Goal: Task Accomplishment & Management: Use online tool/utility

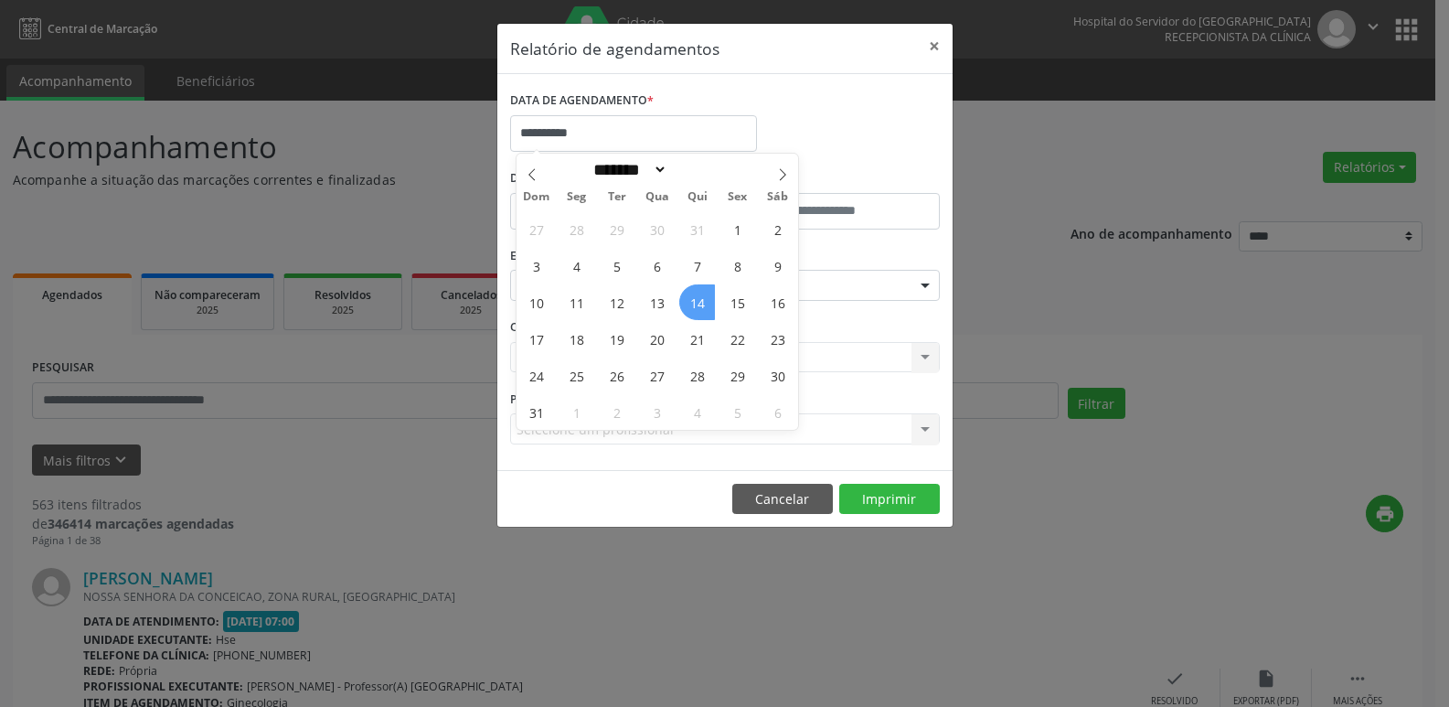
select select "*"
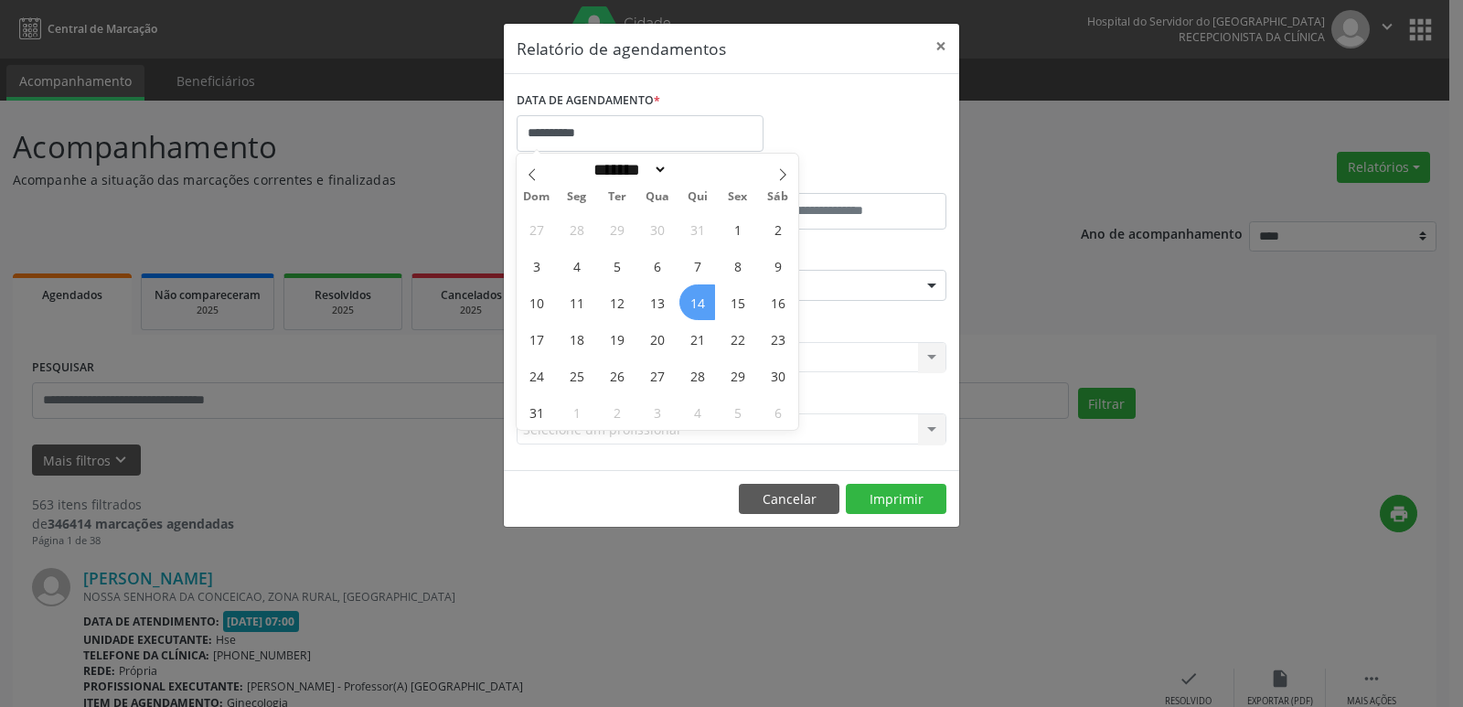
drag, startPoint x: 0, startPoint y: 0, endPoint x: 702, endPoint y: 294, distance: 761.6
click at [702, 294] on span "14" at bounding box center [697, 302] width 36 height 36
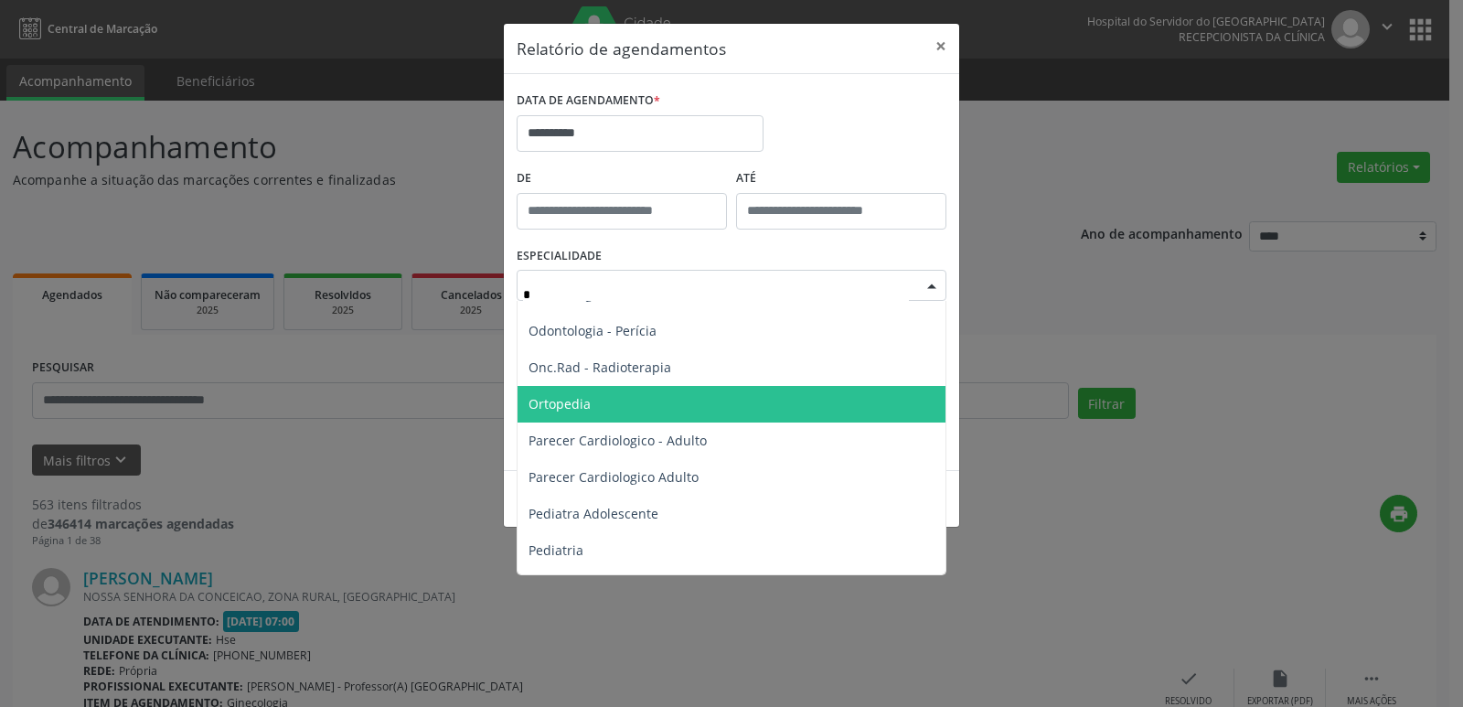
scroll to position [915, 0]
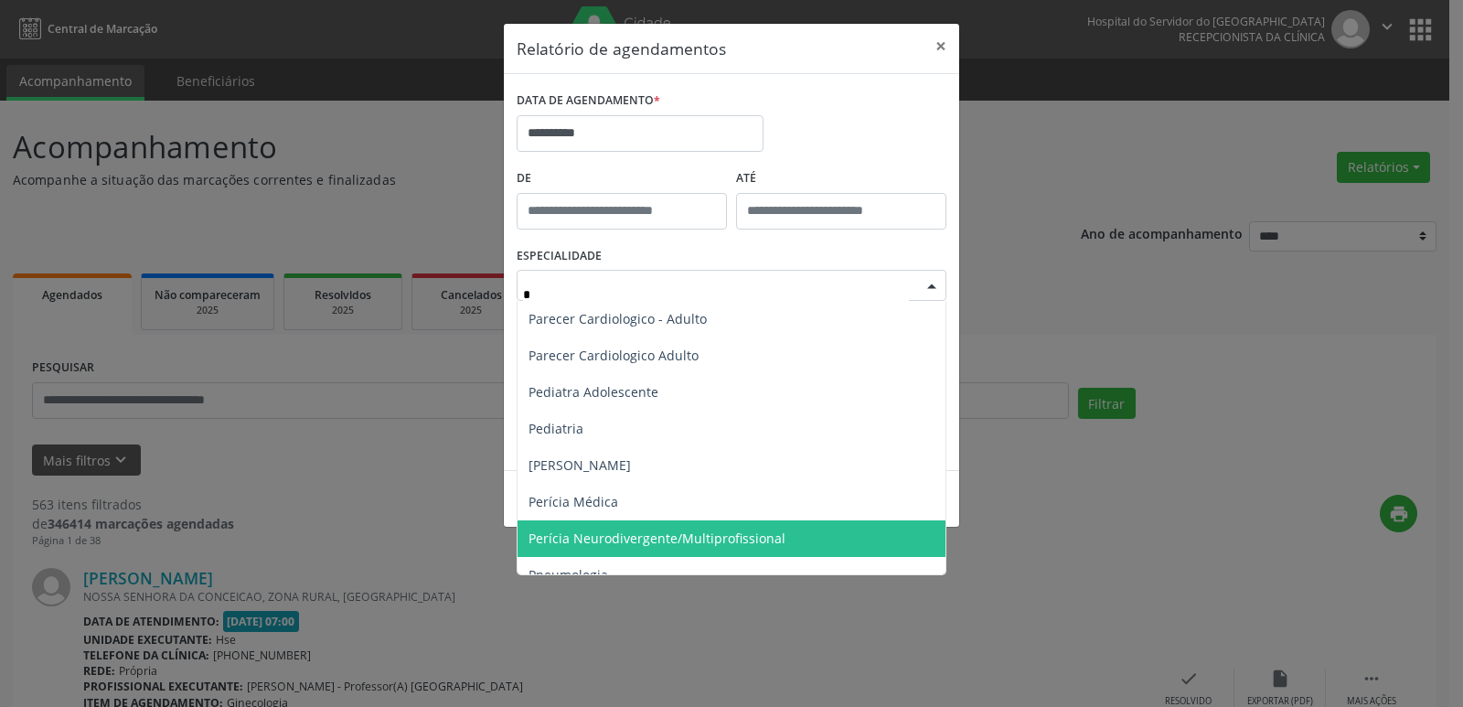
click at [724, 545] on span "Perícia Neurodivergente/Multiprofissional" at bounding box center [657, 537] width 257 height 17
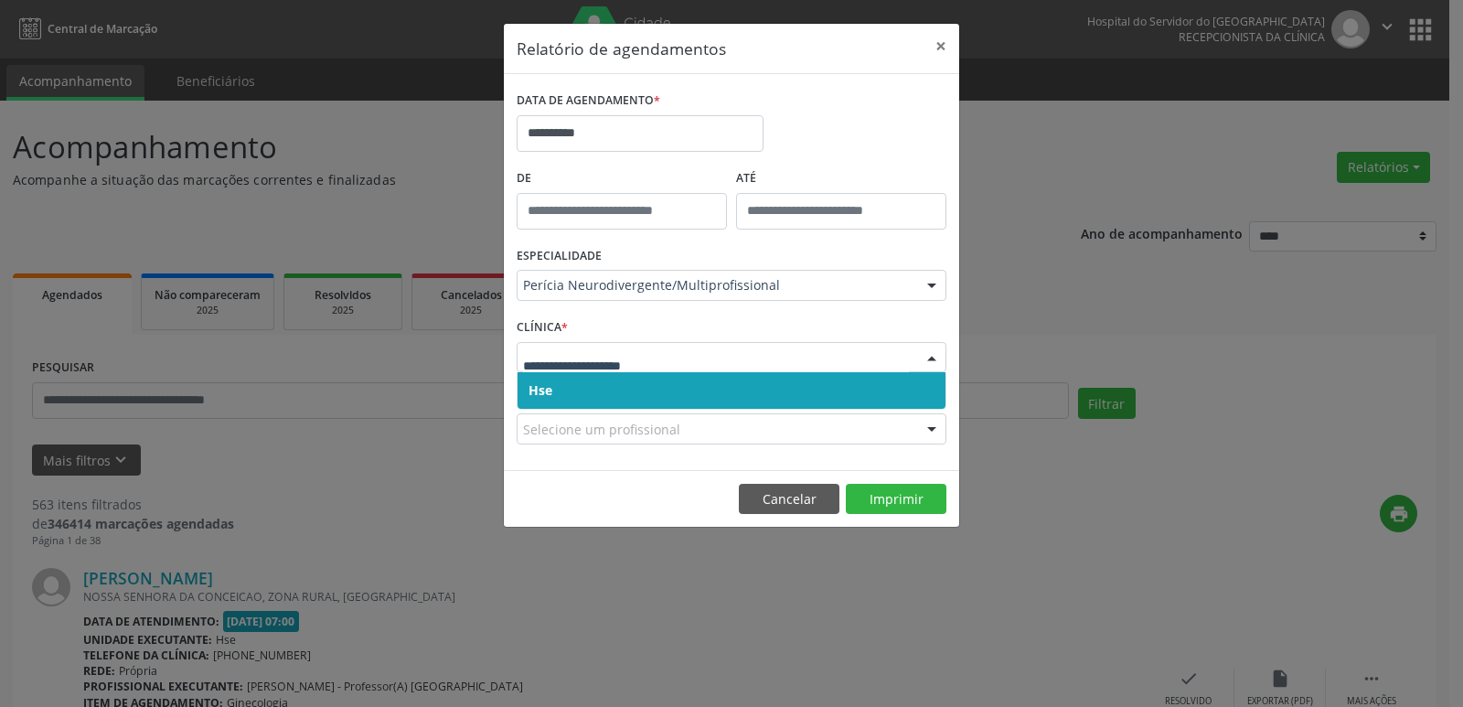
click at [527, 390] on span "Hse" at bounding box center [732, 390] width 428 height 37
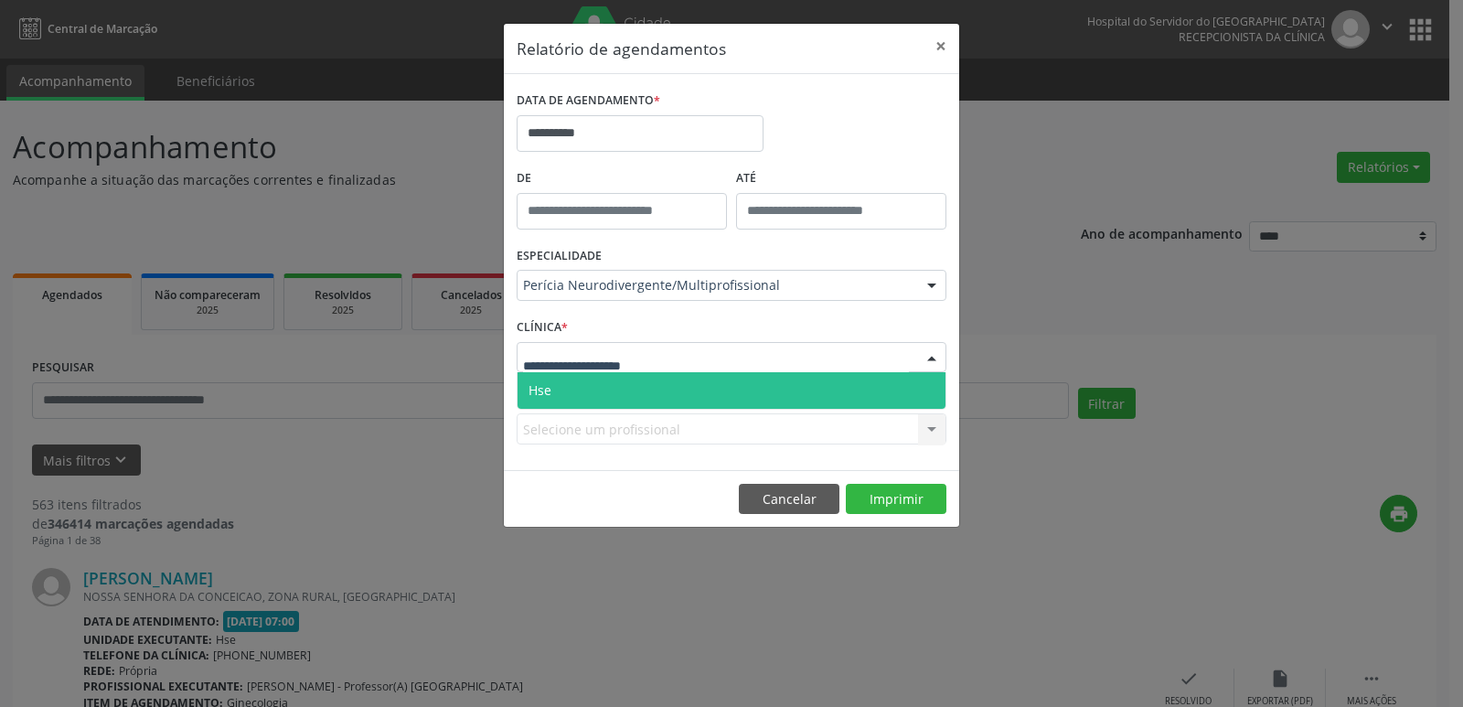
click at [546, 373] on span "Hse" at bounding box center [732, 390] width 428 height 37
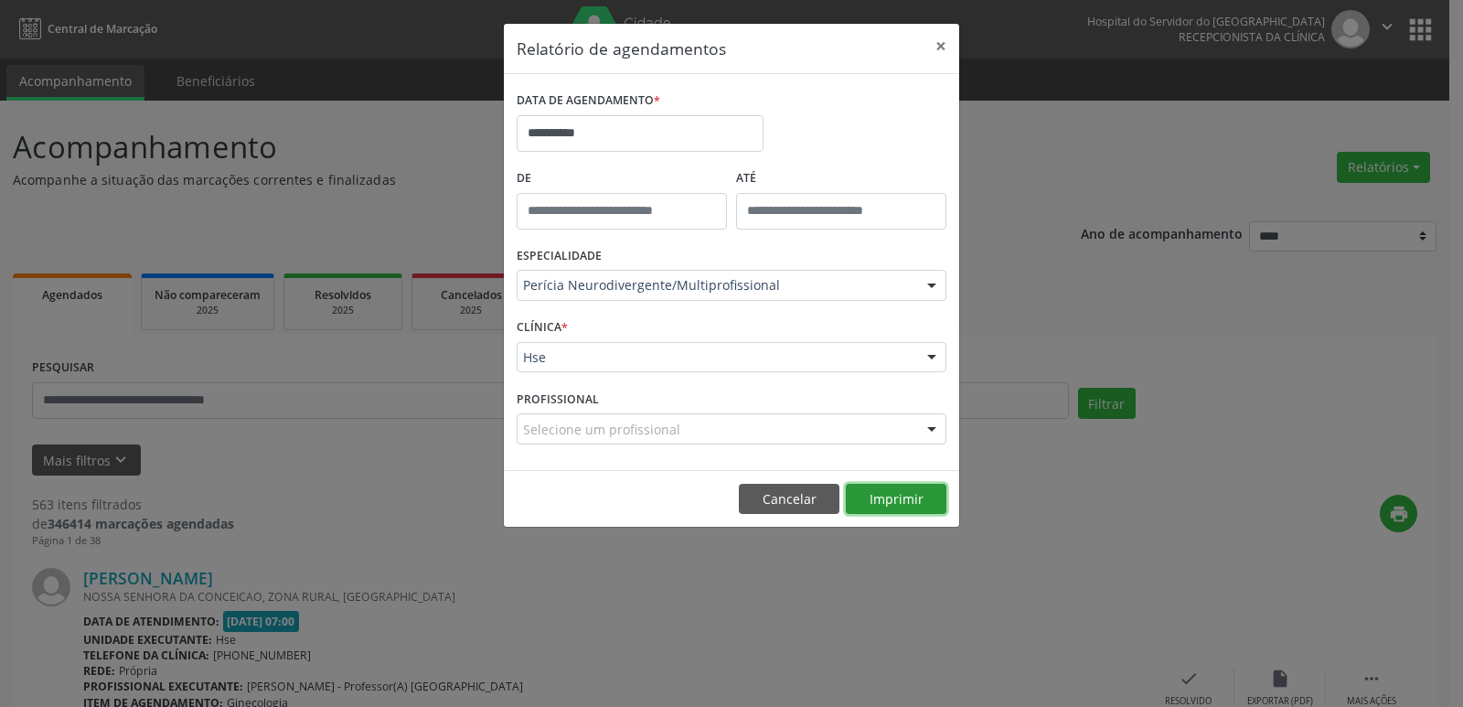
click at [925, 506] on button "Imprimir" at bounding box center [896, 499] width 101 height 31
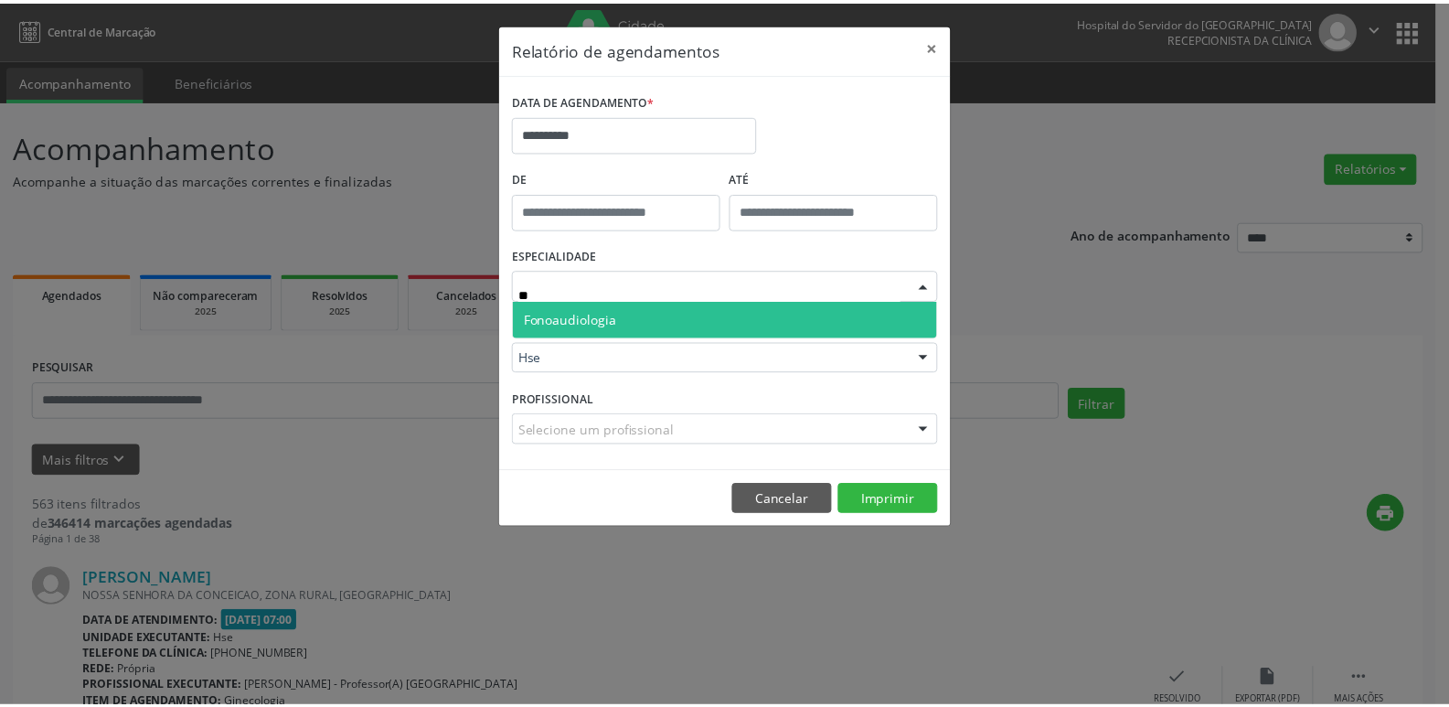
scroll to position [0, 0]
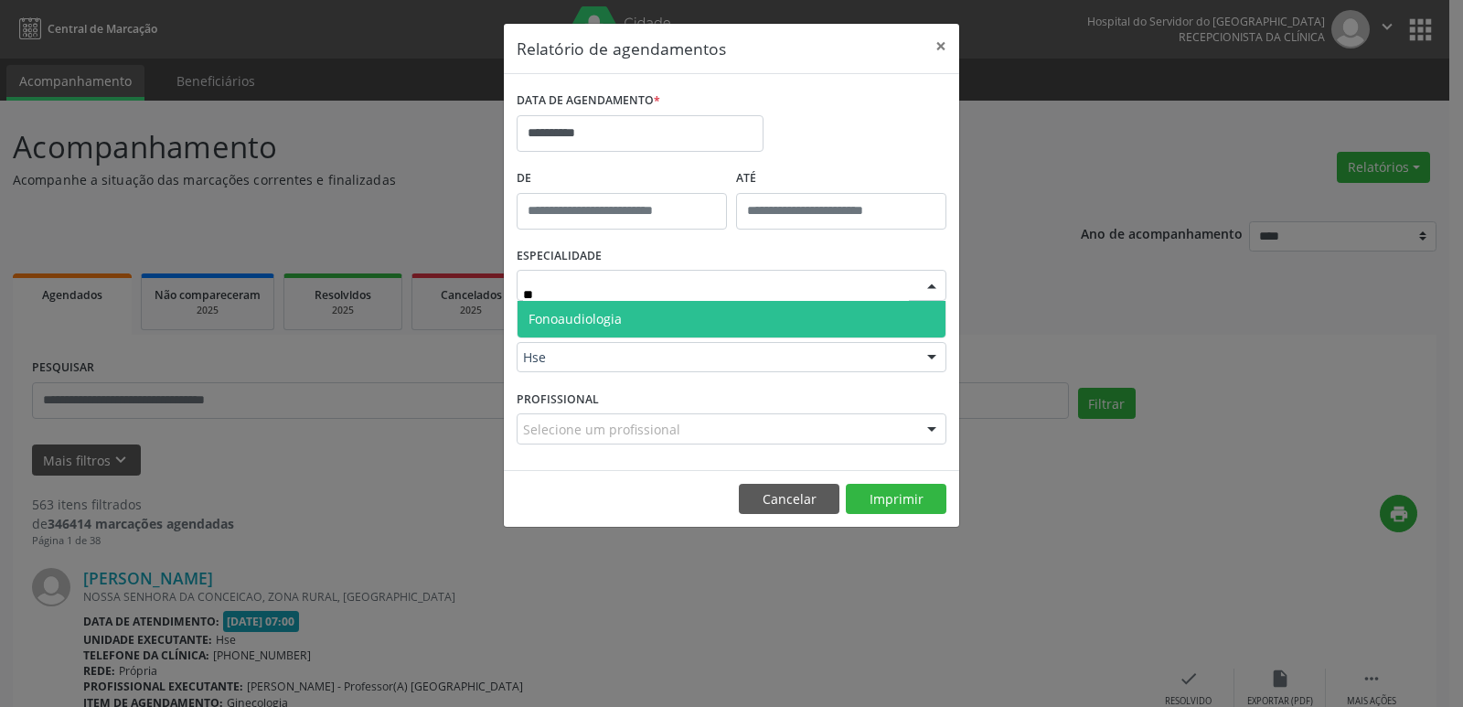
click at [588, 319] on span "Fonoaudiologia" at bounding box center [575, 318] width 93 height 17
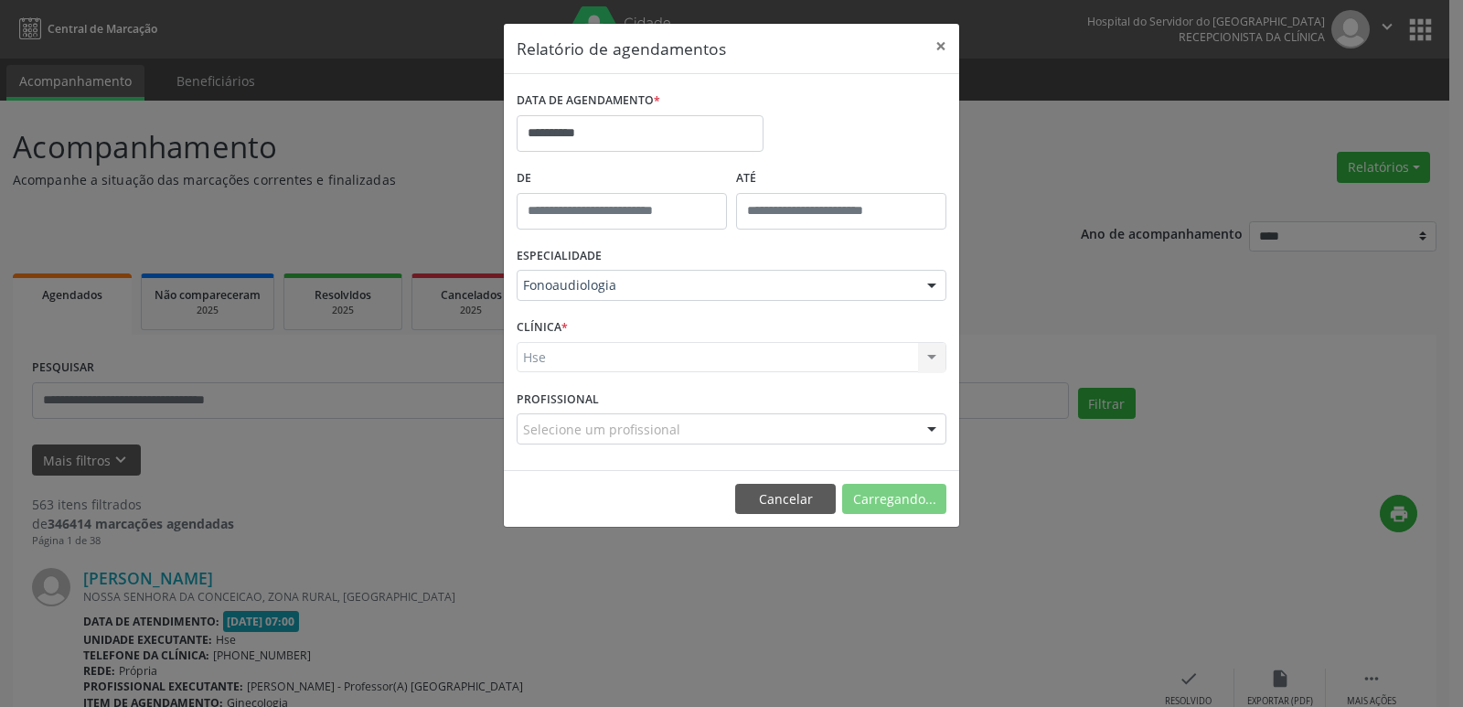
click at [551, 353] on div "Hse Hse Nenhum resultado encontrado para: " " Não há nenhuma opção para ser exi…" at bounding box center [732, 357] width 430 height 31
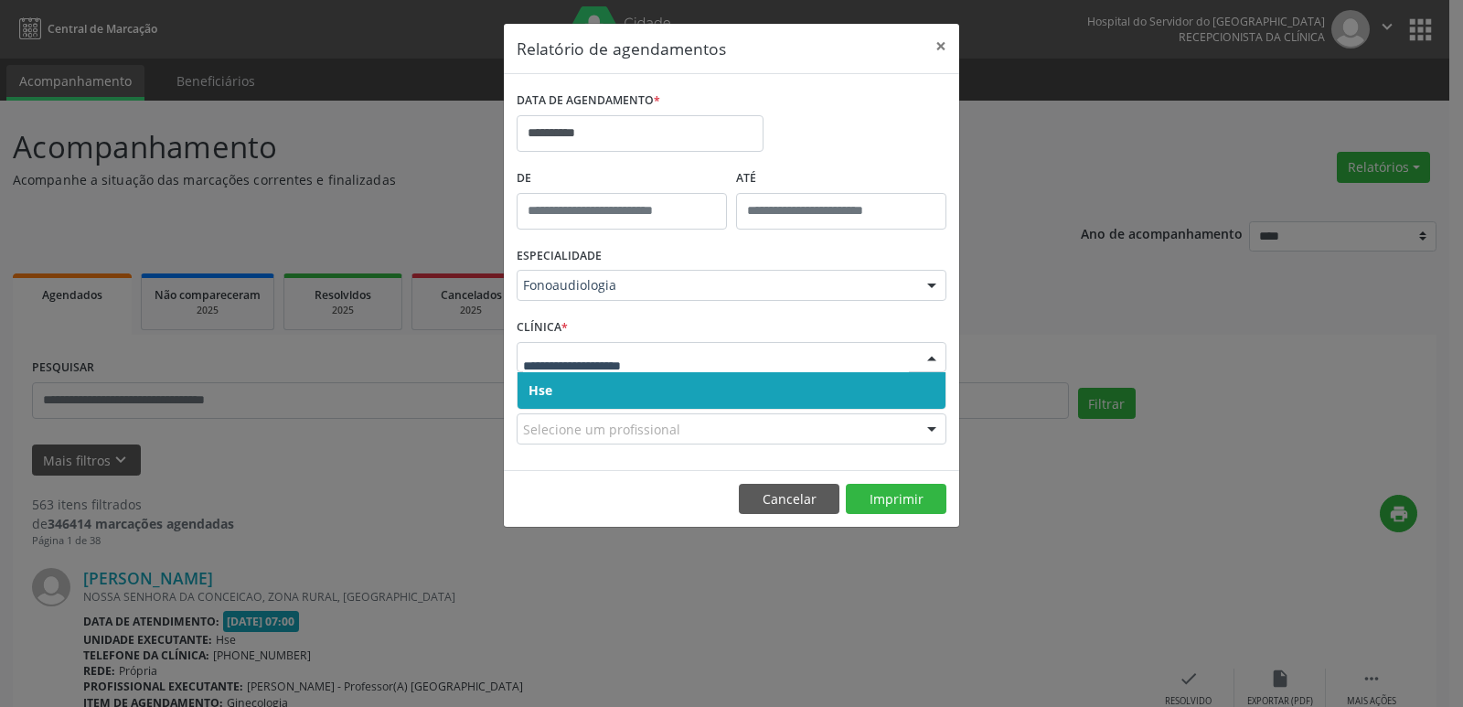
click at [538, 380] on span "Hse" at bounding box center [732, 390] width 428 height 37
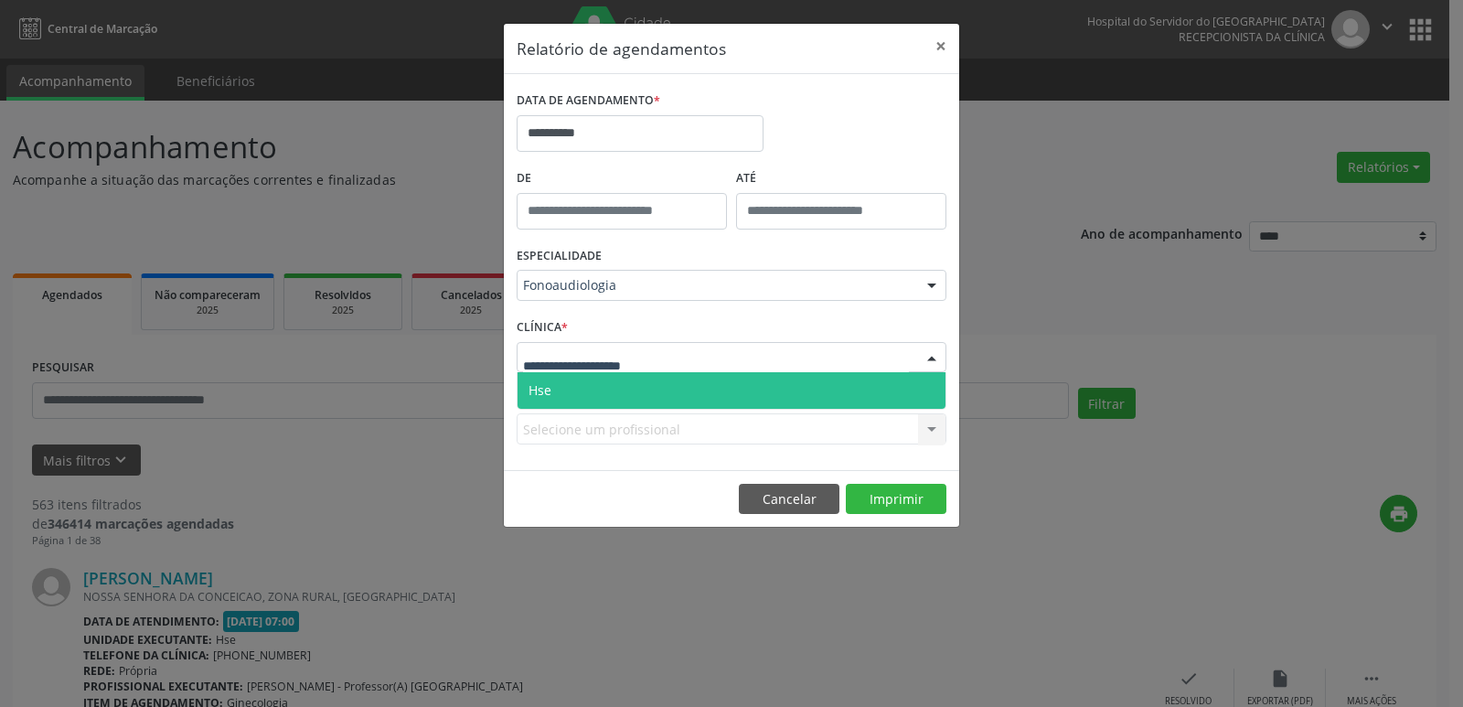
click at [565, 371] on input "text" at bounding box center [716, 366] width 386 height 37
click at [556, 393] on span "Hse" at bounding box center [732, 390] width 428 height 37
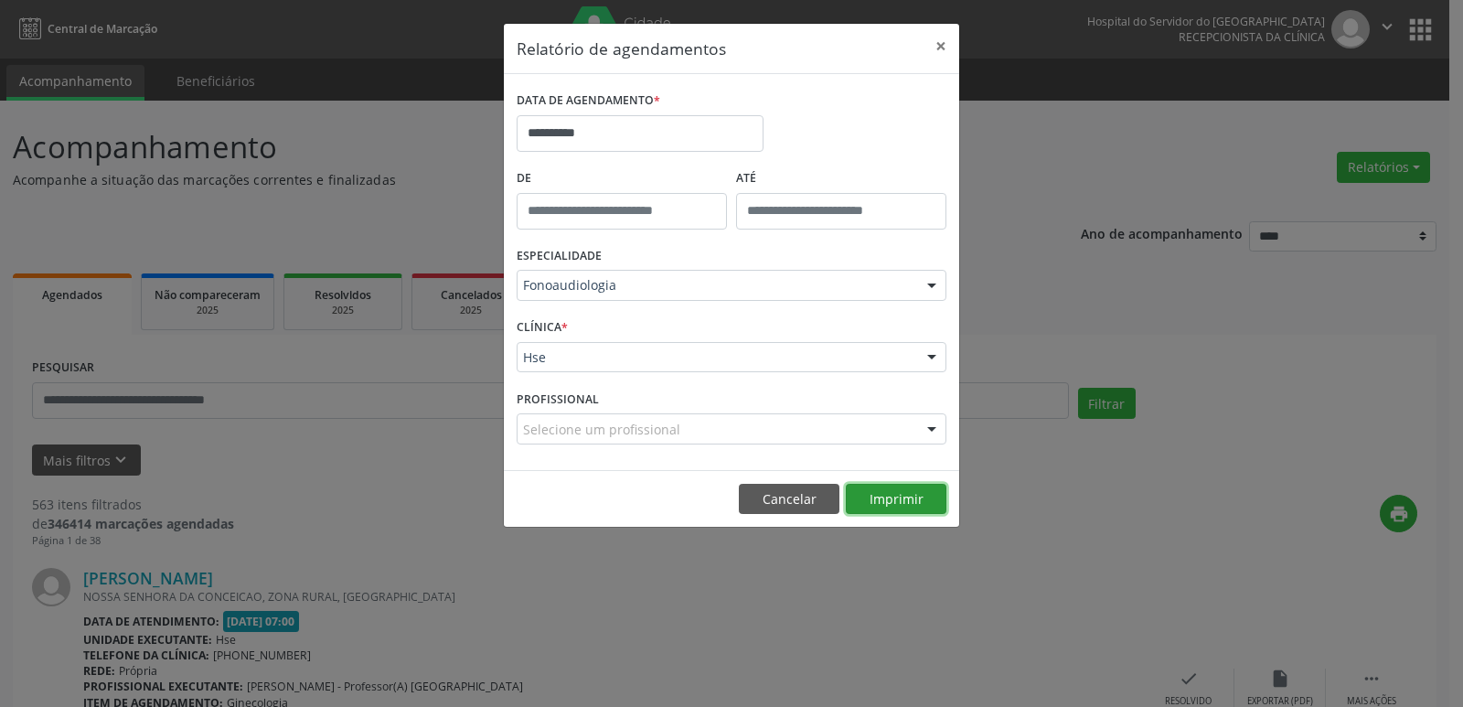
click at [910, 498] on button "Imprimir" at bounding box center [896, 499] width 101 height 31
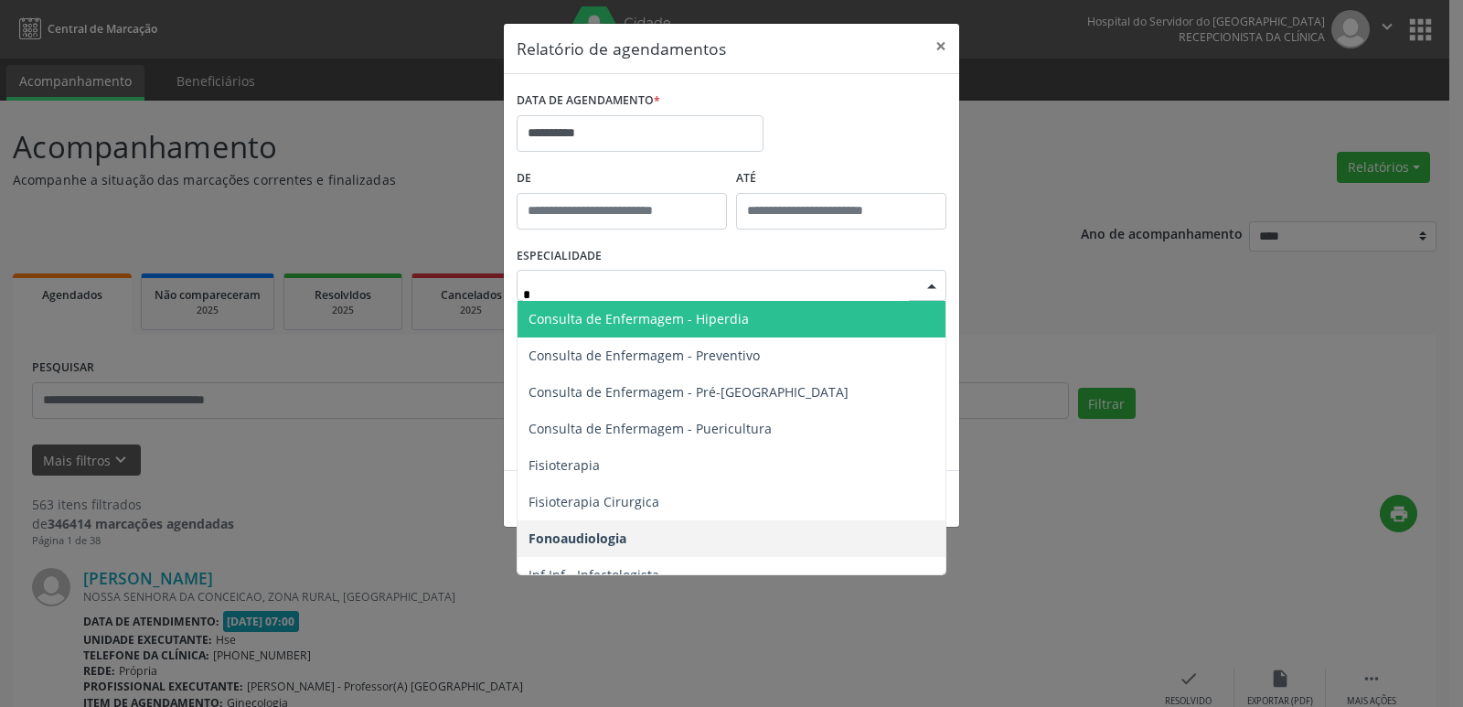
type input "**"
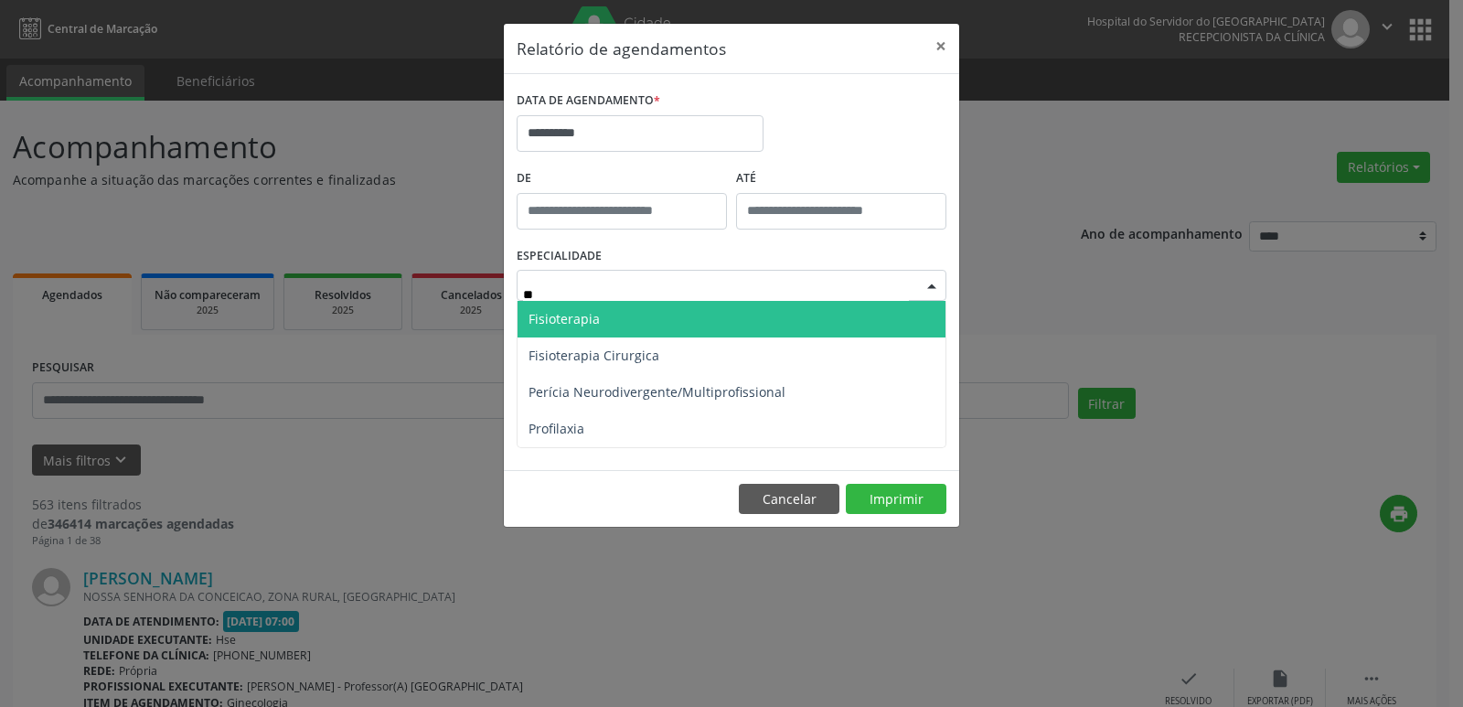
click at [562, 316] on span "Fisioterapia" at bounding box center [564, 318] width 71 height 17
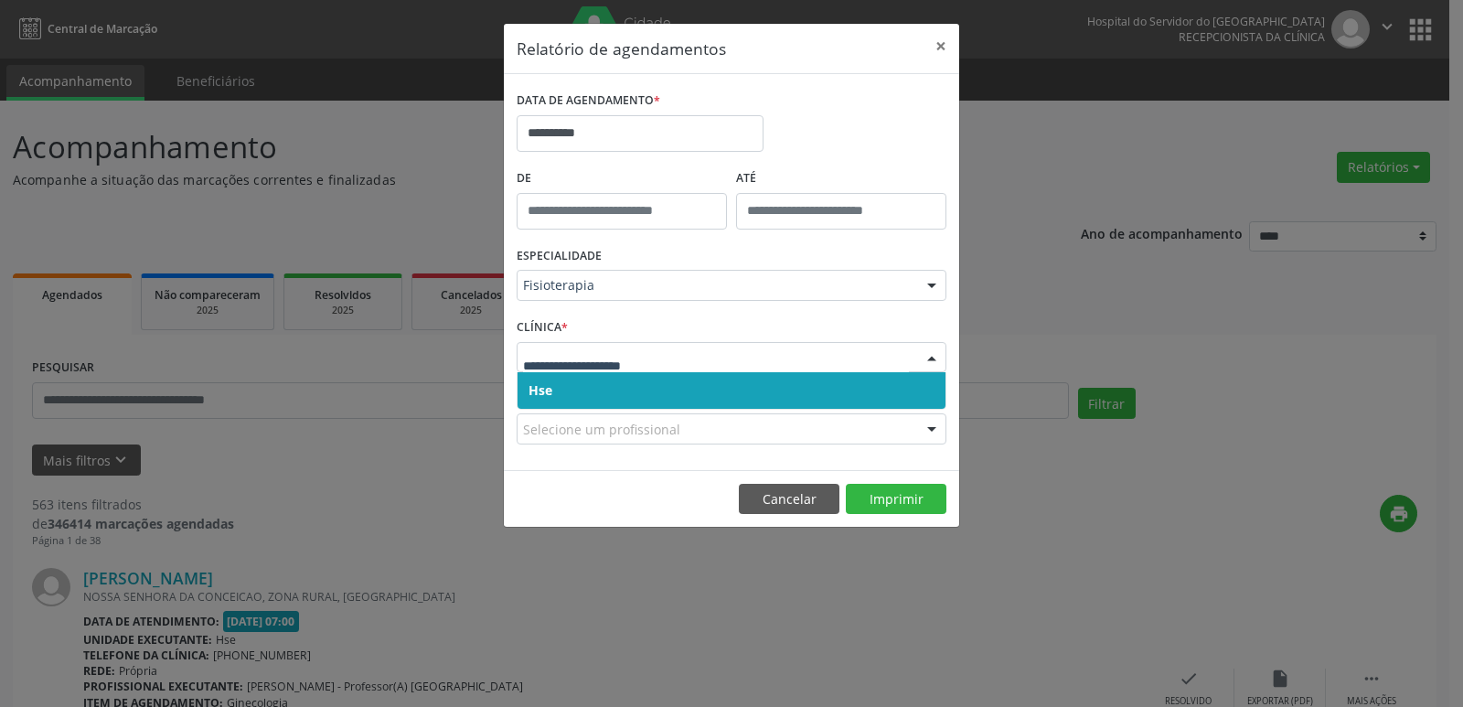
click at [544, 381] on span "Hse" at bounding box center [541, 389] width 24 height 17
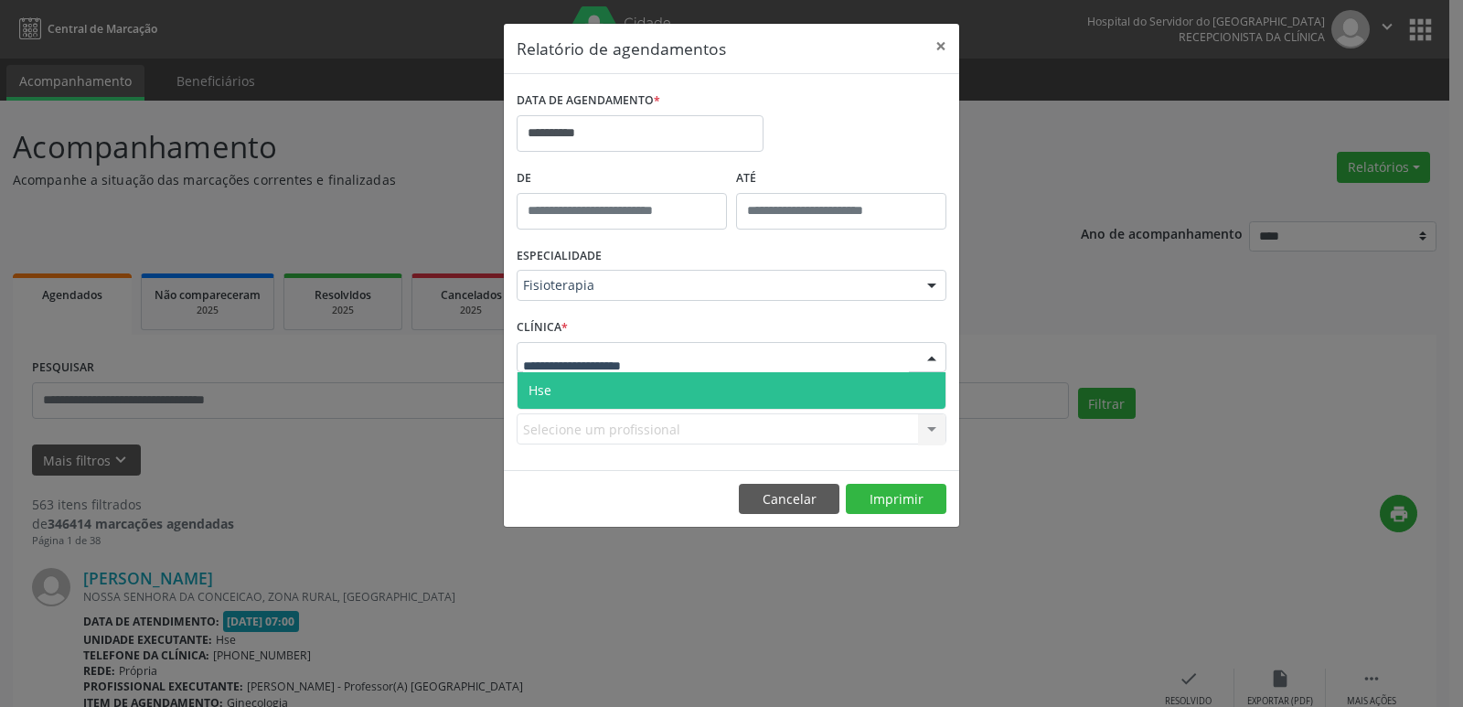
click at [553, 382] on span "Hse" at bounding box center [732, 390] width 428 height 37
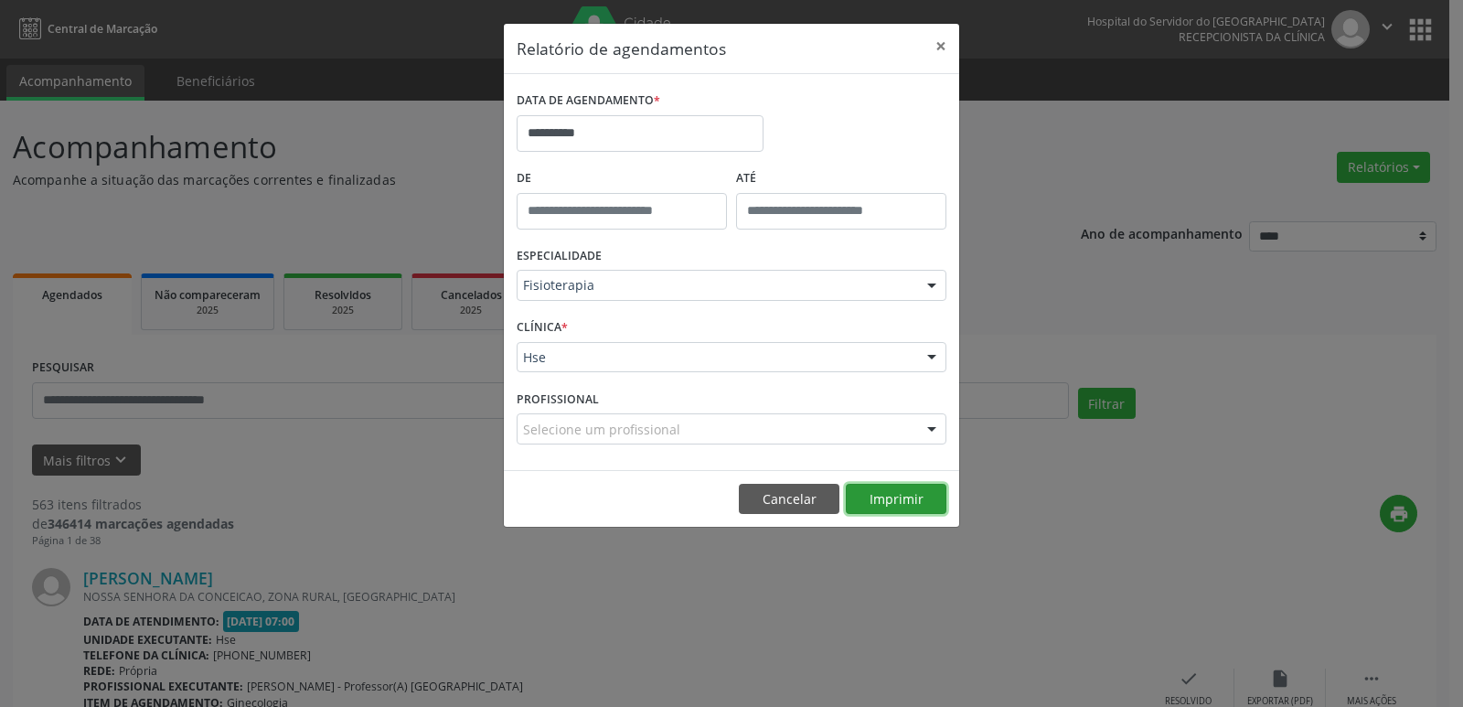
click at [930, 505] on button "Imprimir" at bounding box center [896, 499] width 101 height 31
click at [934, 45] on button "×" at bounding box center [941, 46] width 37 height 45
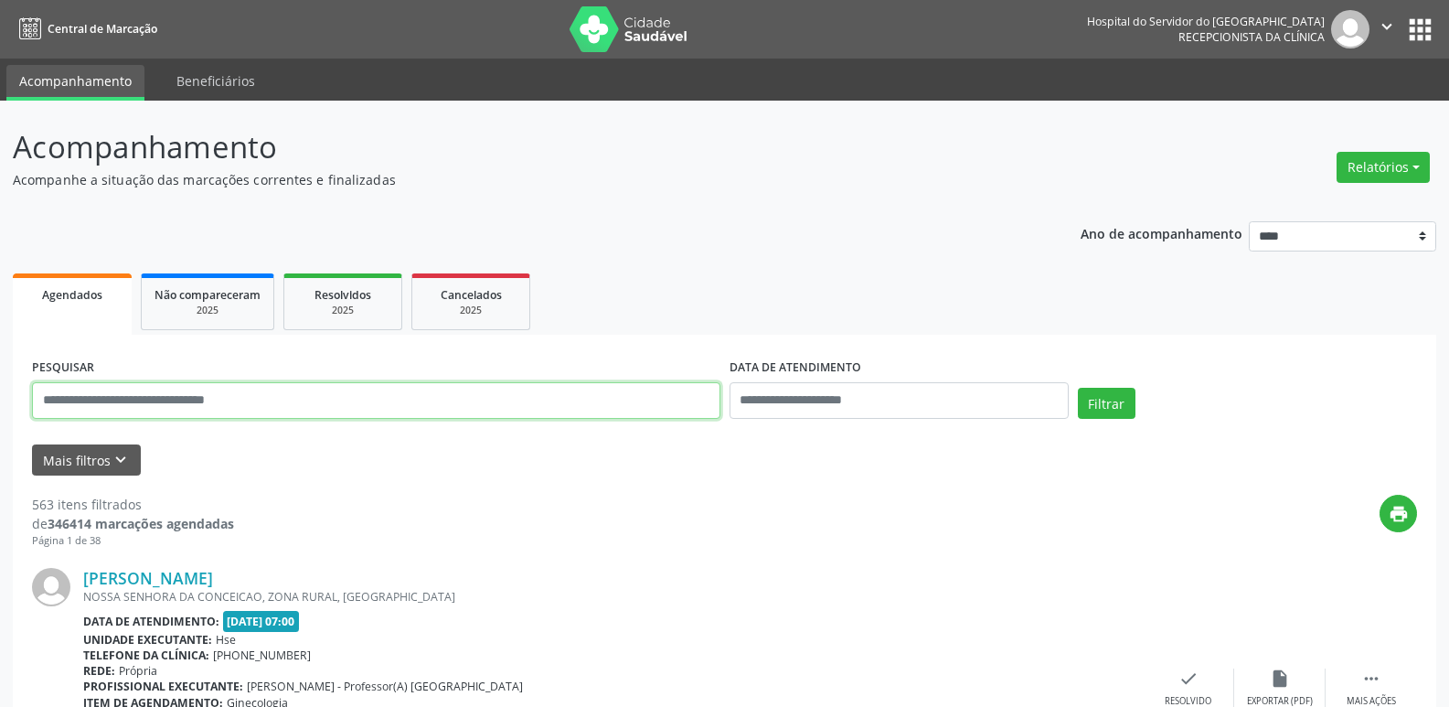
click at [295, 401] on input "text" at bounding box center [376, 400] width 689 height 37
paste input "**********"
type input "**********"
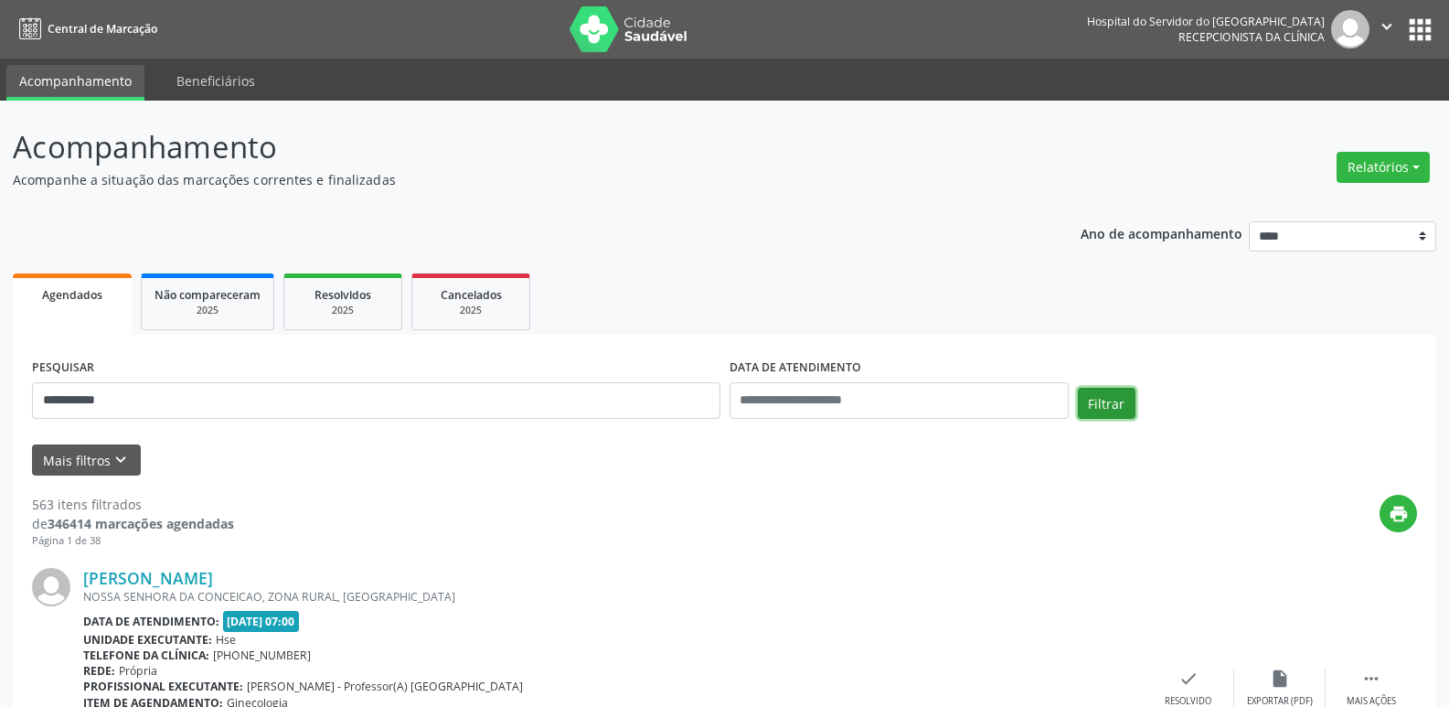
click at [1104, 412] on button "Filtrar" at bounding box center [1107, 403] width 58 height 31
